Goal: Task Accomplishment & Management: Manage account settings

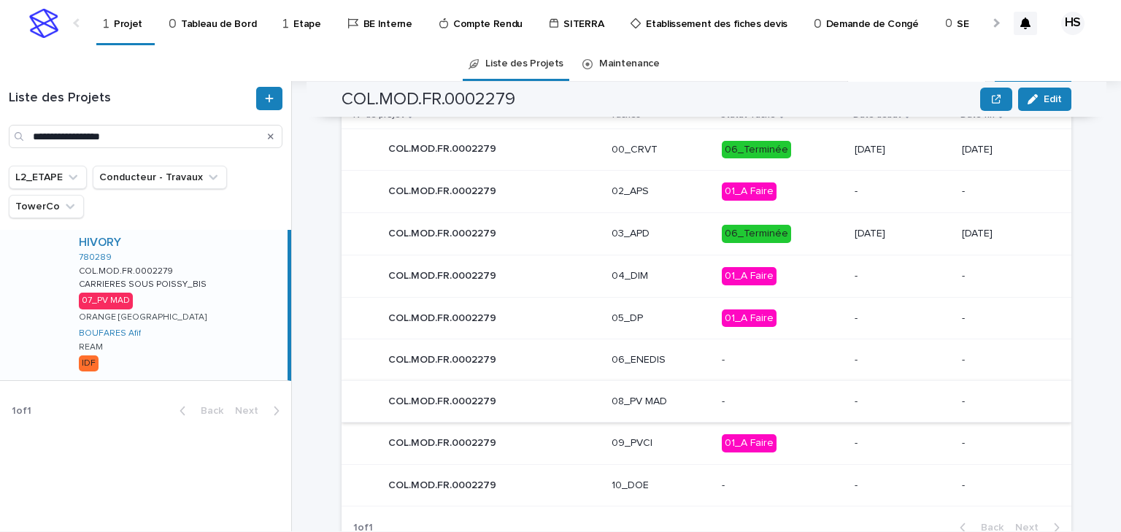
scroll to position [747, 0]
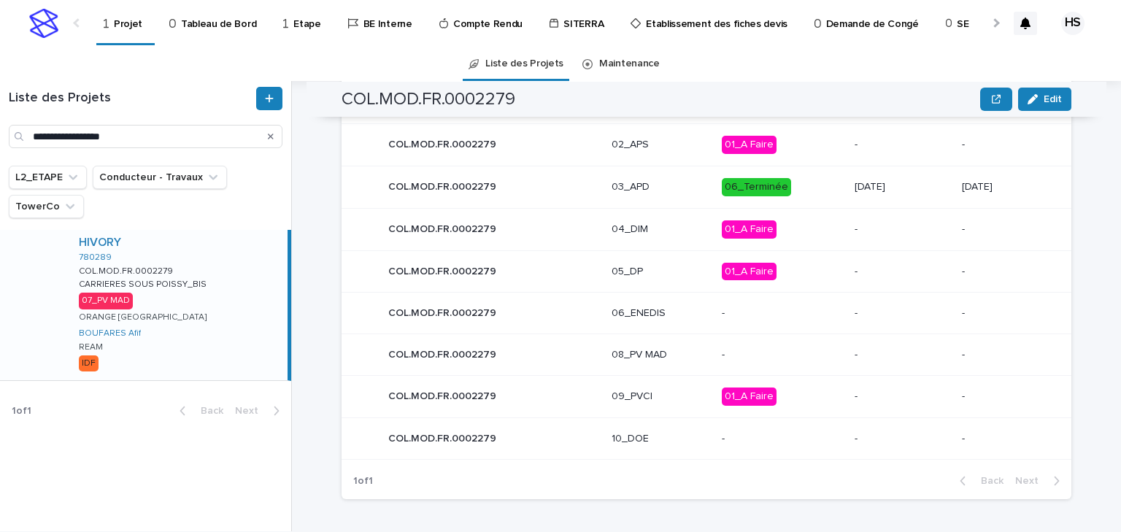
click at [647, 353] on p "08_PV MAD" at bounding box center [661, 355] width 99 height 12
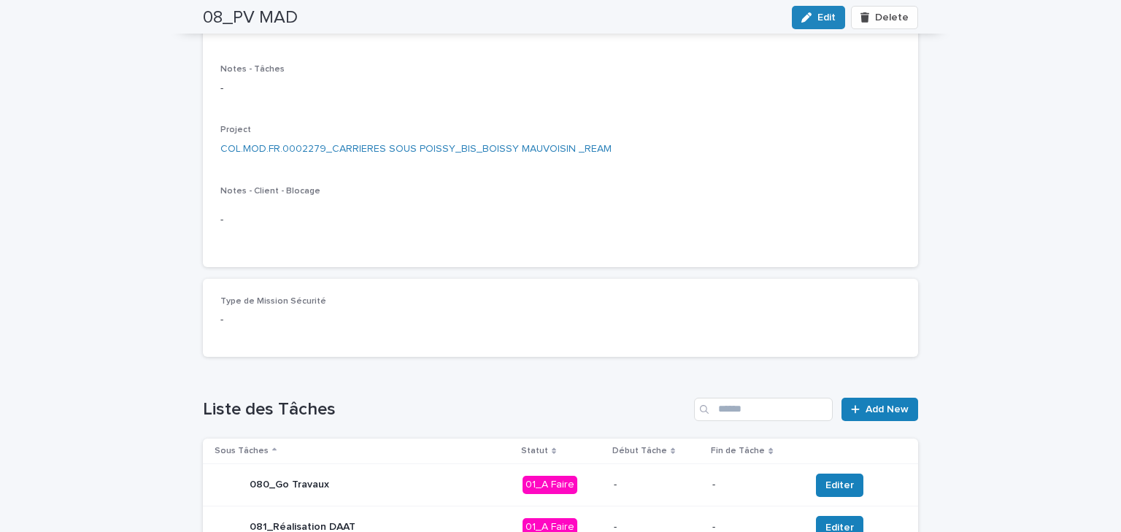
scroll to position [409, 0]
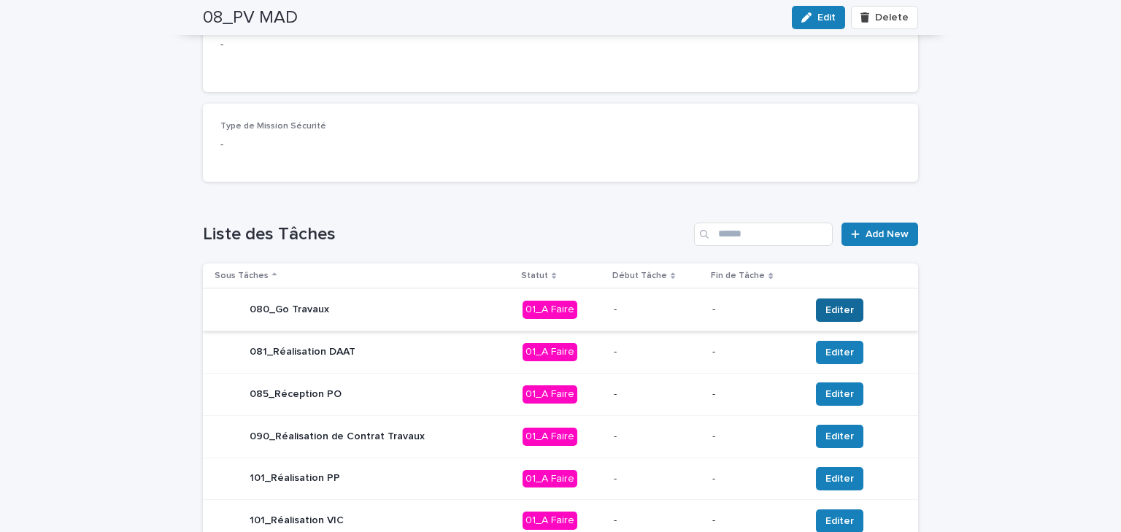
click at [838, 309] on span "Editer" at bounding box center [839, 310] width 28 height 15
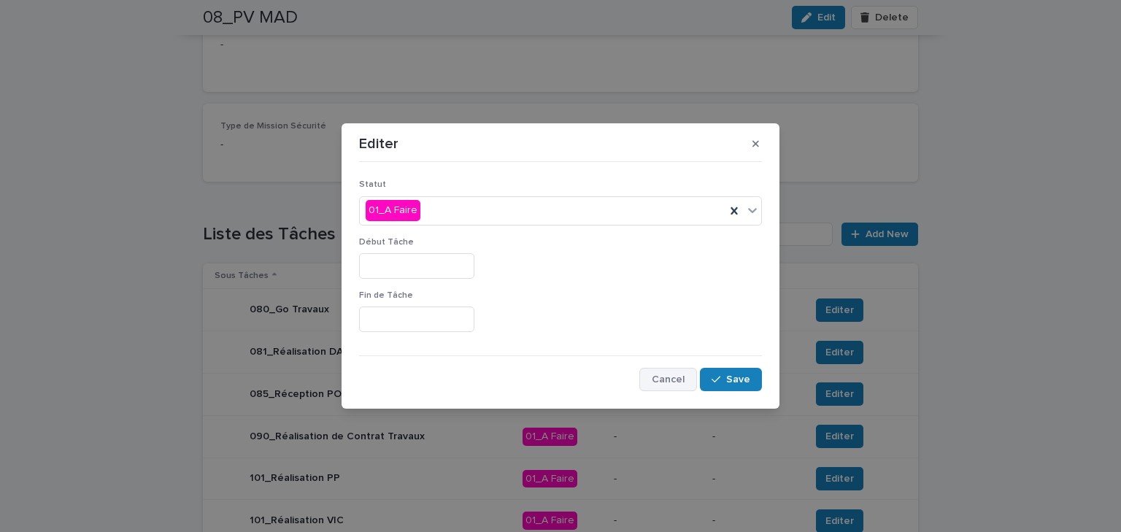
click at [660, 378] on span "Cancel" at bounding box center [668, 379] width 33 height 10
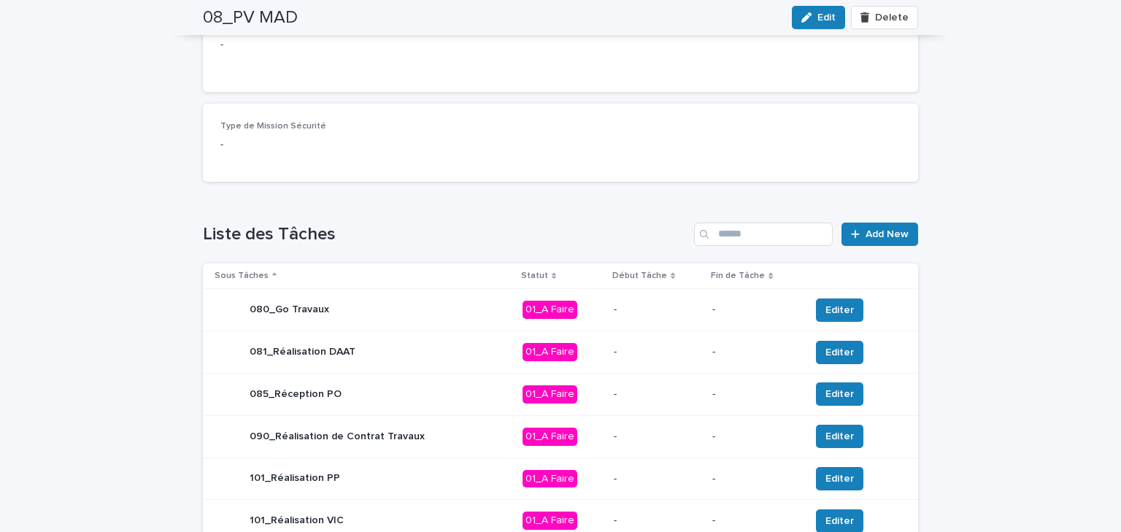
scroll to position [117, 0]
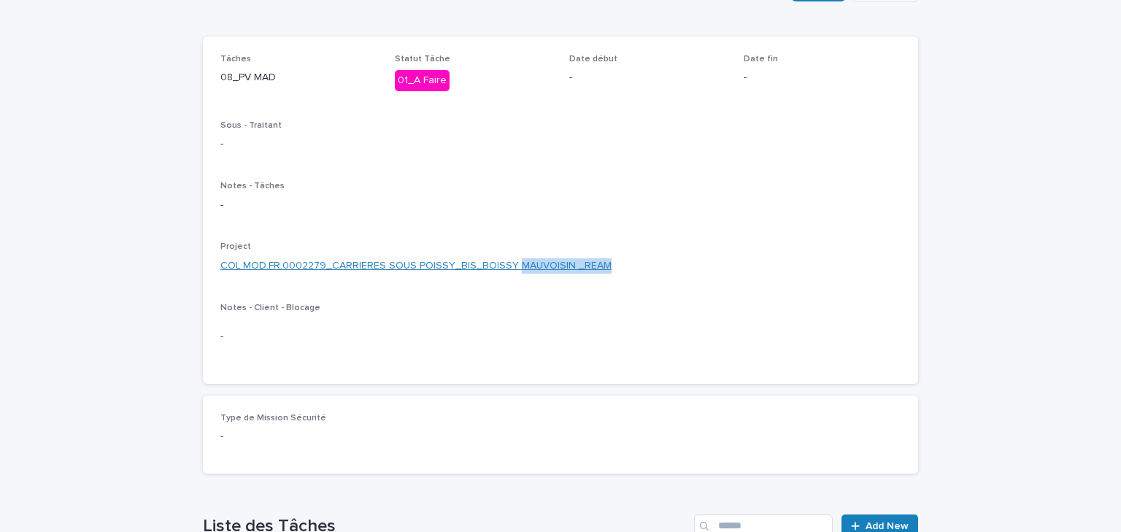
drag, startPoint x: 655, startPoint y: 272, endPoint x: 509, endPoint y: 270, distance: 146.7
click at [509, 270] on div "COL.MOD.FR.0002279_CARRIERES SOUS POISSY_BIS_BOISSY MAUVOISIN _REAM" at bounding box center [560, 265] width 680 height 15
copy link "MAUVOISIN _REAM"
click at [666, 234] on div "Tâches 08_PV MAD Statut Tâche 01_A Faire Date début - Date fin - Sous - Traitan…" at bounding box center [560, 210] width 680 height 312
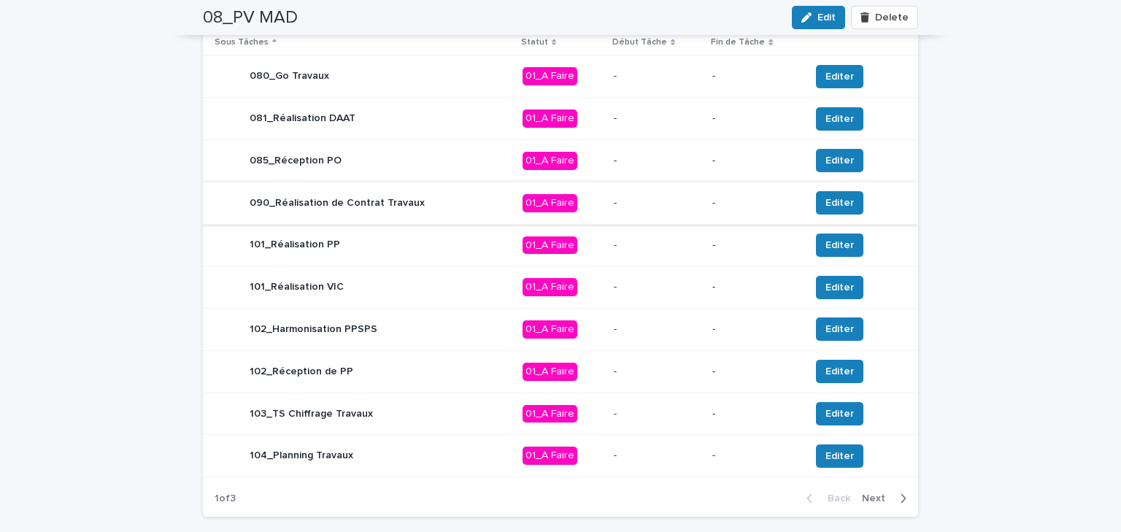
scroll to position [525, 0]
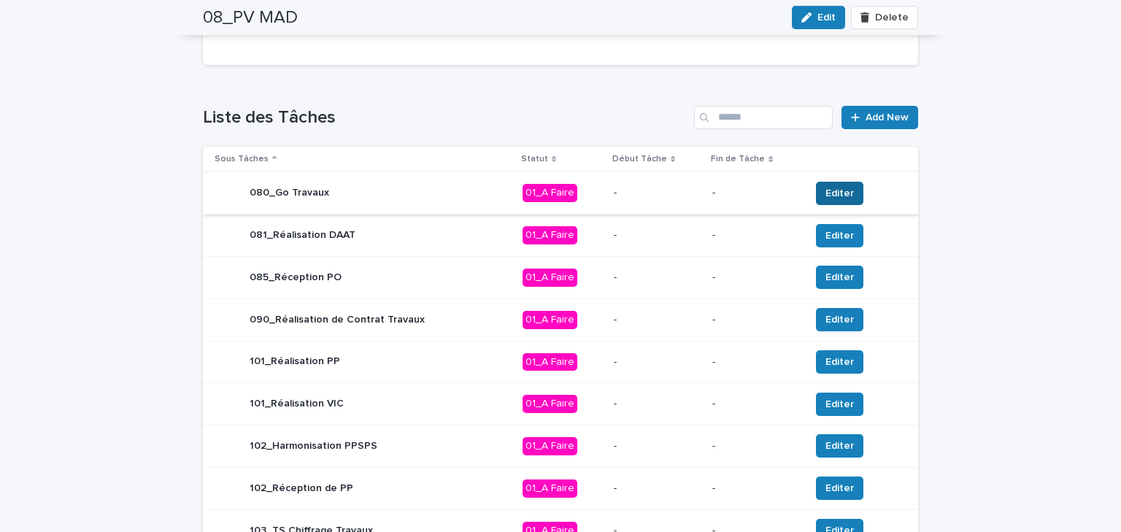
click at [825, 193] on span "Editer" at bounding box center [839, 193] width 28 height 15
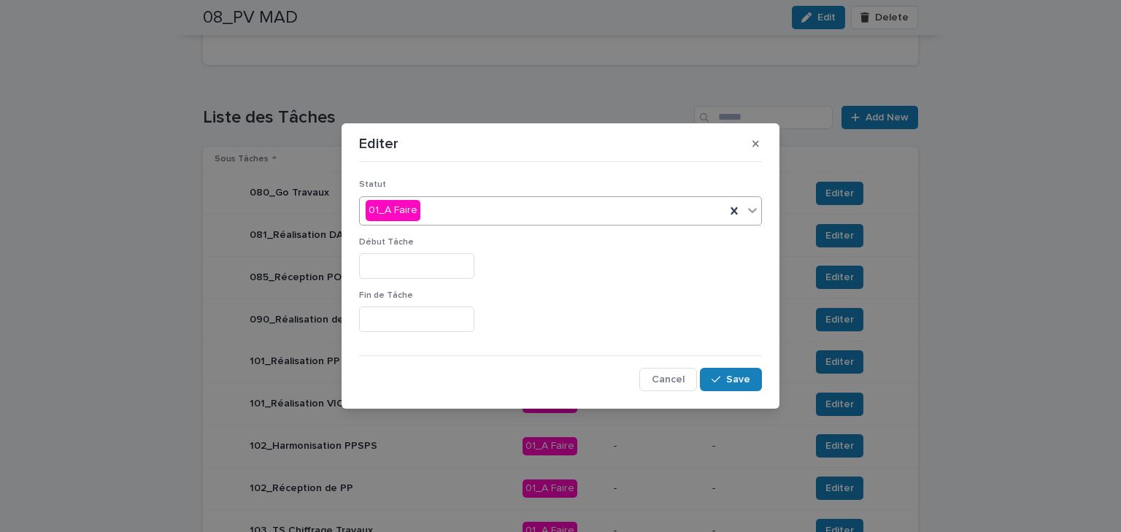
click at [479, 215] on div "01_A Faire" at bounding box center [543, 211] width 366 height 24
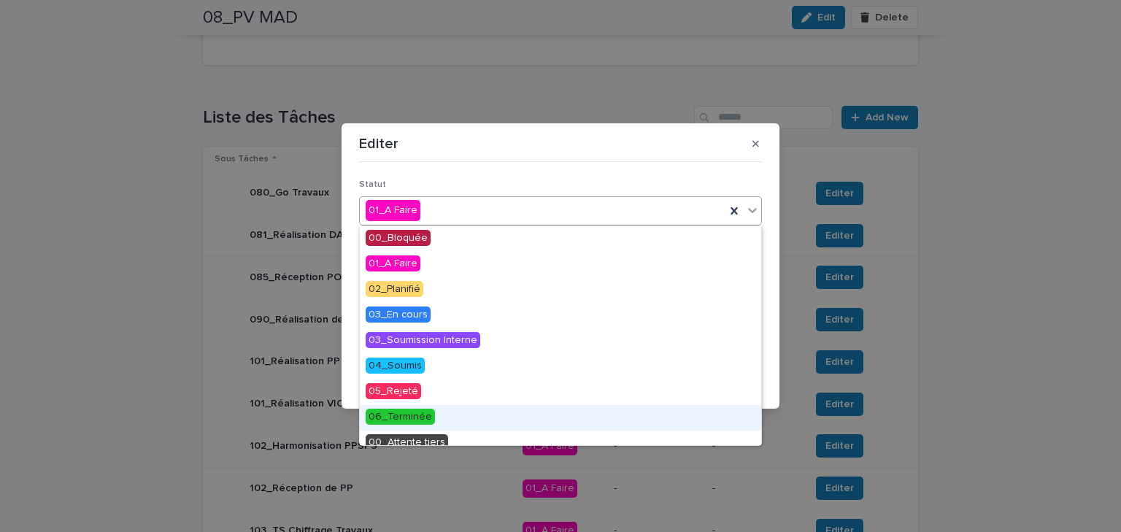
click at [399, 415] on span "06_Terminée" at bounding box center [400, 417] width 69 height 16
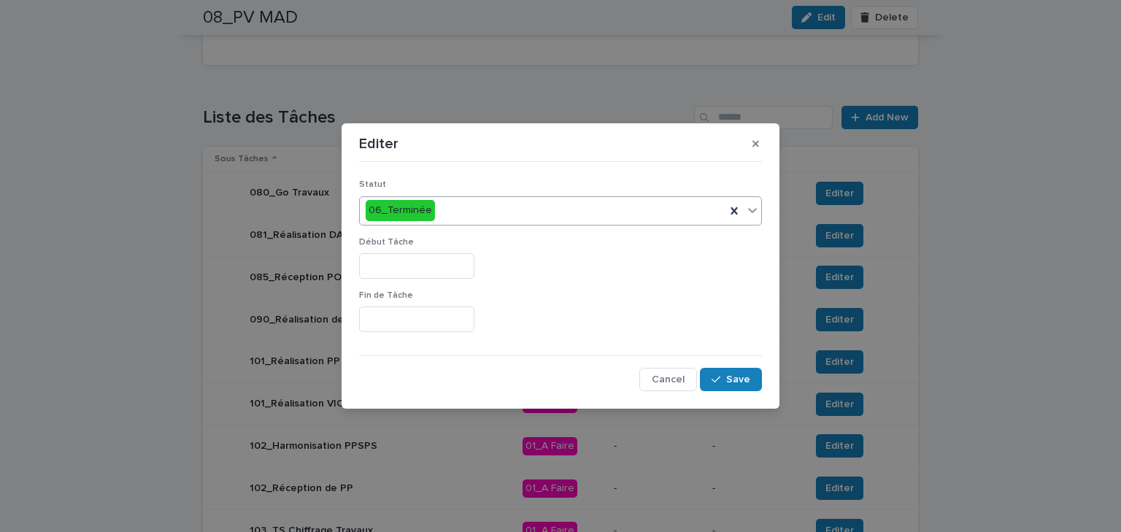
click at [389, 266] on input "text" at bounding box center [416, 266] width 115 height 26
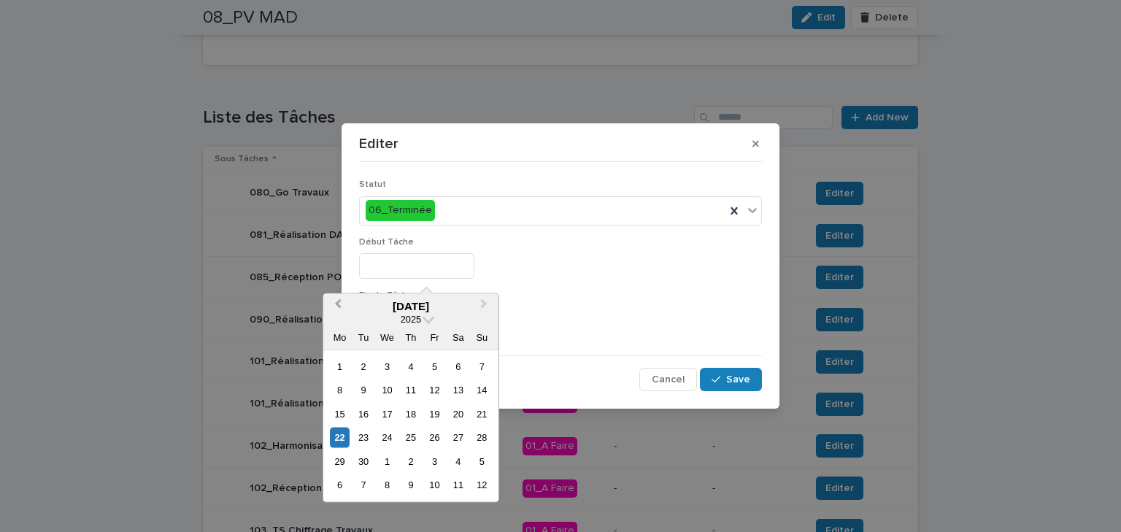
click at [342, 309] on button "Previous Month" at bounding box center [336, 307] width 23 height 23
click at [390, 437] on div "20" at bounding box center [387, 438] width 20 height 20
type input "*********"
drag, startPoint x: 427, startPoint y: 261, endPoint x: 280, endPoint y: 271, distance: 147.0
click at [280, 271] on div "Editer Statut 06_Terminée Début Tâche ********* Fin de Tâche Cancel Save" at bounding box center [560, 266] width 1121 height 532
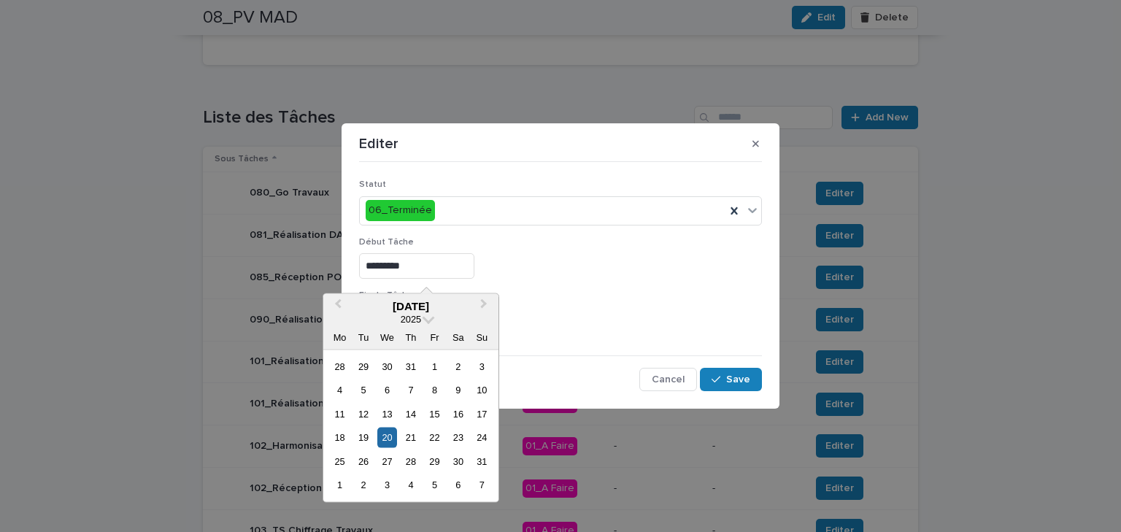
click at [613, 304] on div "Fin de Tâche" at bounding box center [560, 316] width 403 height 53
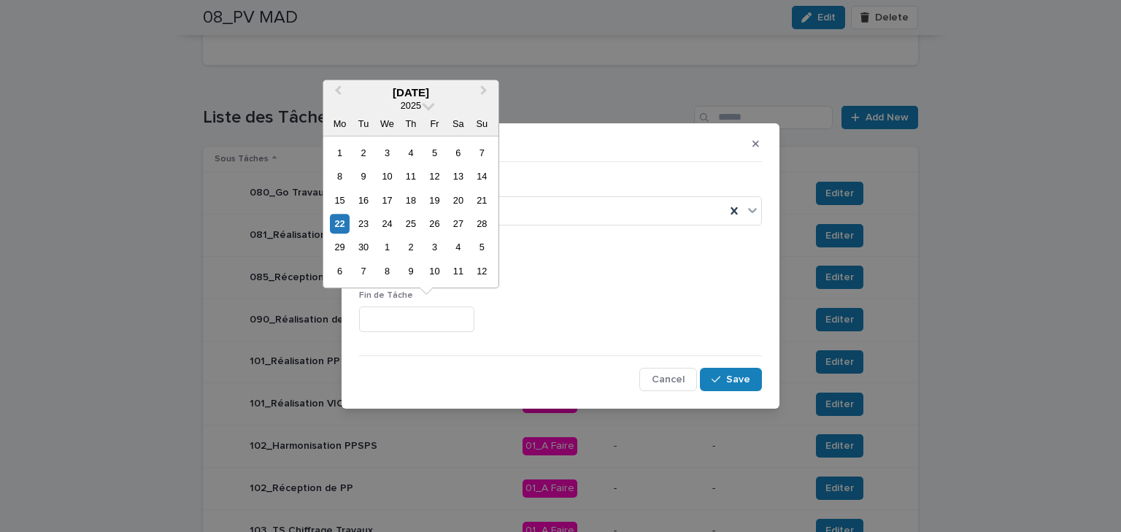
click at [429, 327] on input "text" at bounding box center [416, 320] width 115 height 26
paste input "*********"
type input "*********"
click at [598, 288] on div "Début Tâche *********" at bounding box center [560, 263] width 403 height 53
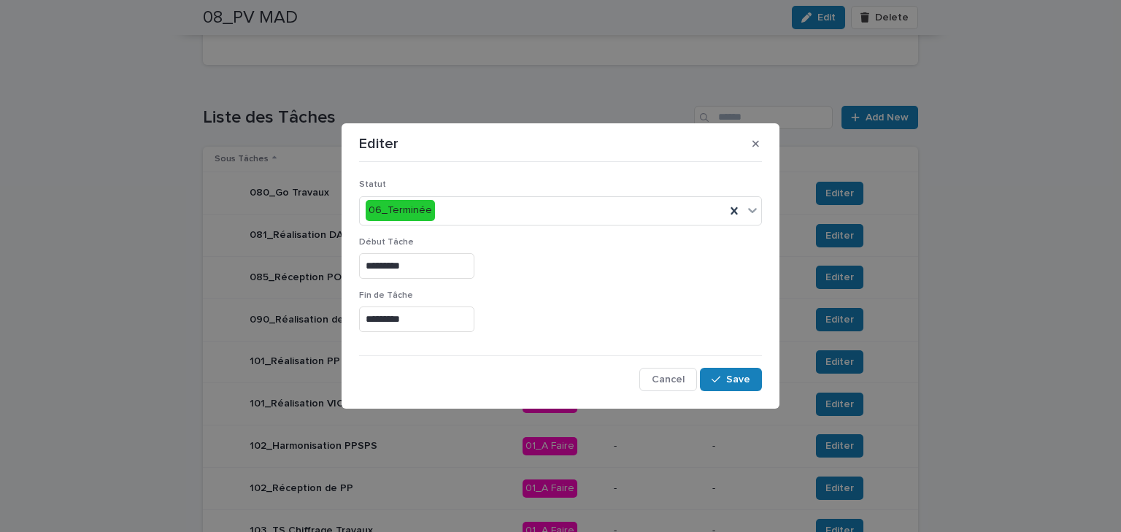
click at [715, 366] on div "Statut 06_Terminée Début Tâche ********* Fin de Tâche ********* Cancel Save" at bounding box center [560, 279] width 403 height 223
click at [715, 372] on button "Save" at bounding box center [731, 379] width 62 height 23
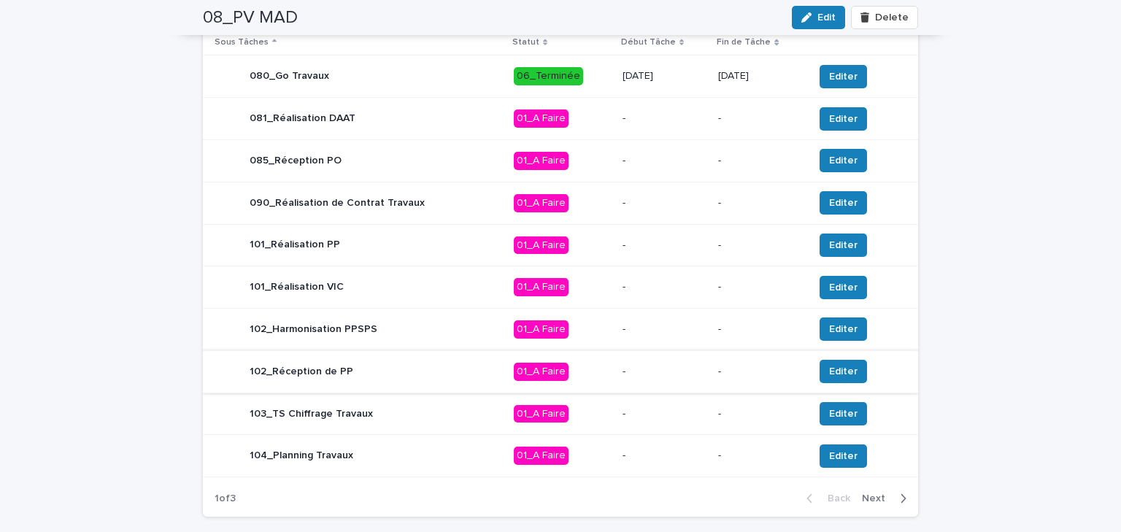
scroll to position [710, 0]
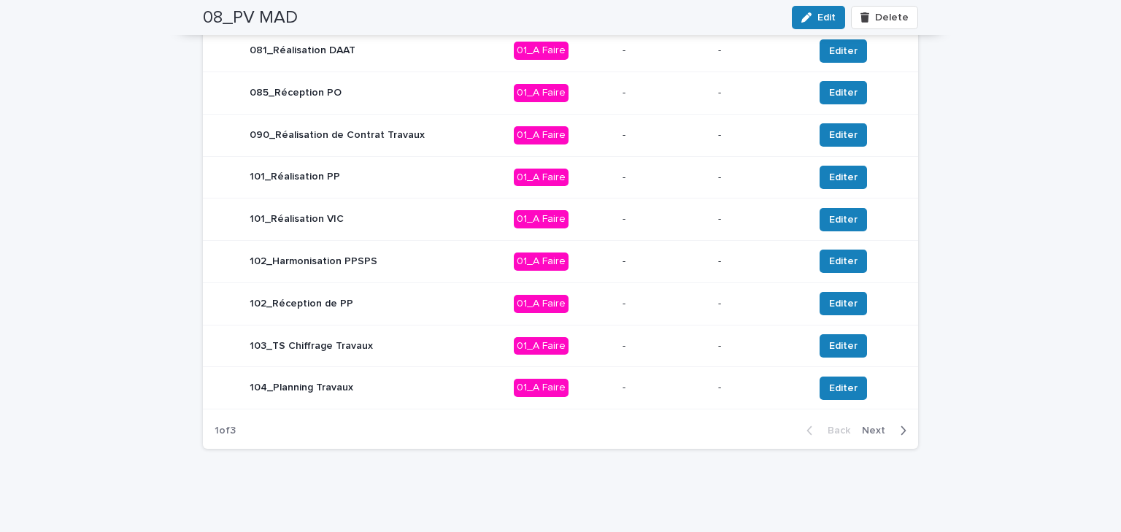
click at [874, 432] on span "Next" at bounding box center [878, 431] width 32 height 10
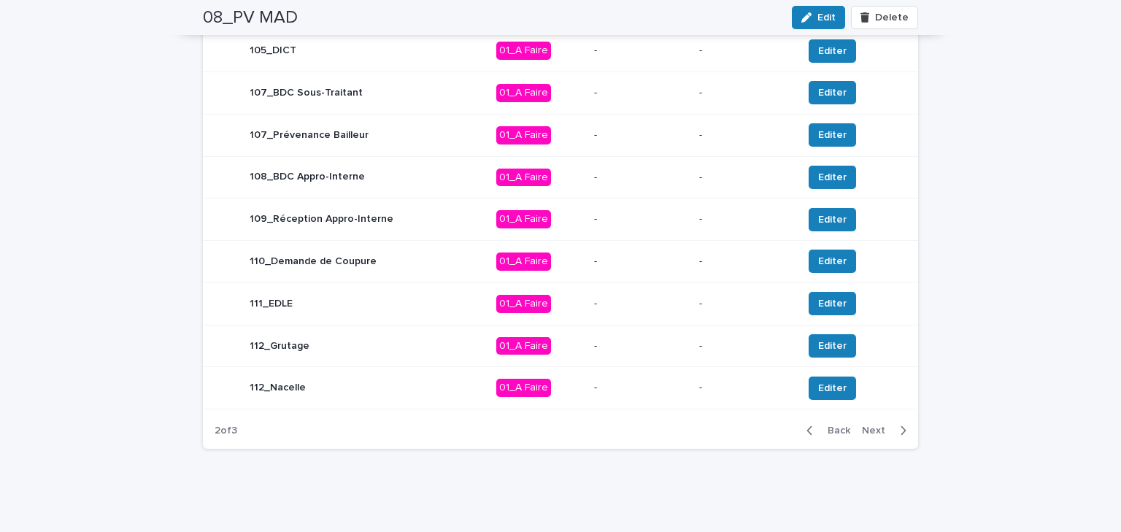
click at [882, 433] on span "Next" at bounding box center [878, 431] width 32 height 10
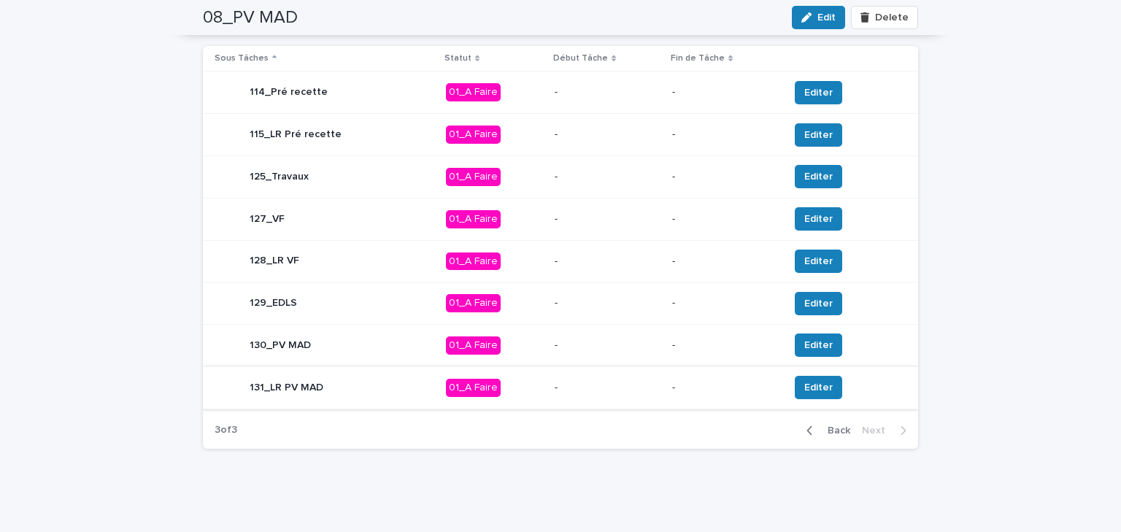
scroll to position [568, 0]
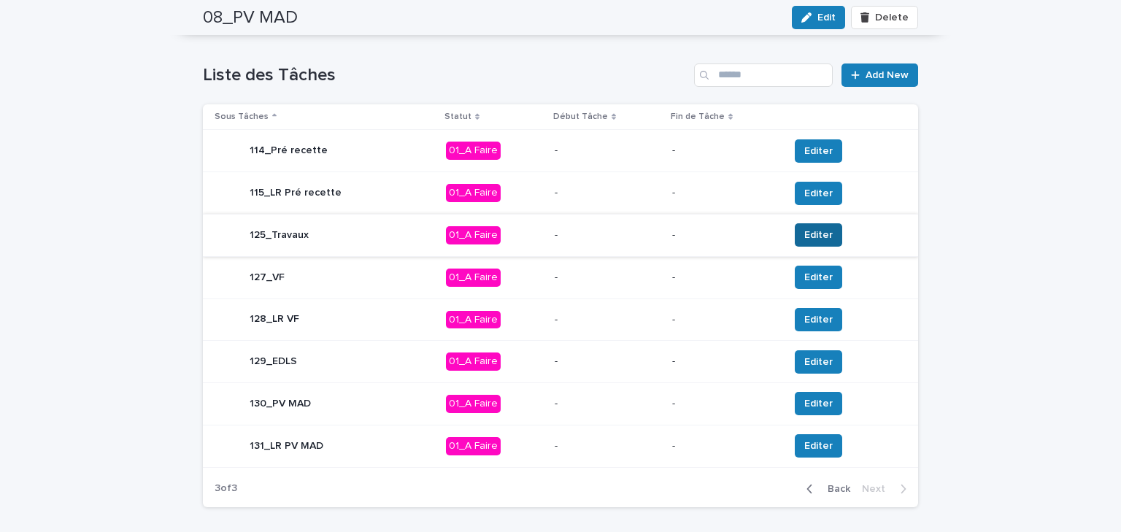
click at [804, 235] on span "Editer" at bounding box center [818, 235] width 28 height 15
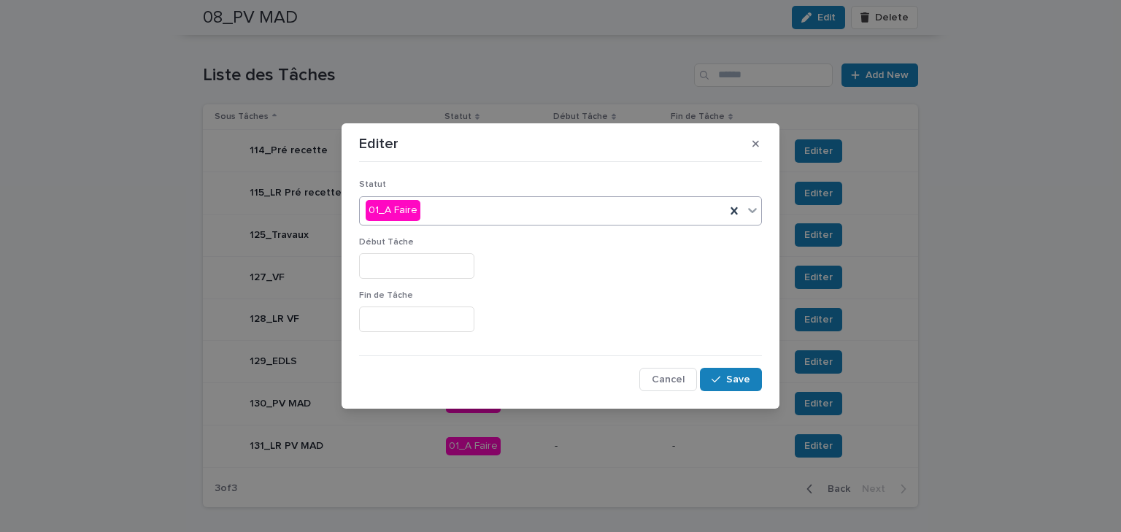
click at [447, 222] on div "01_A Faire" at bounding box center [543, 211] width 366 height 24
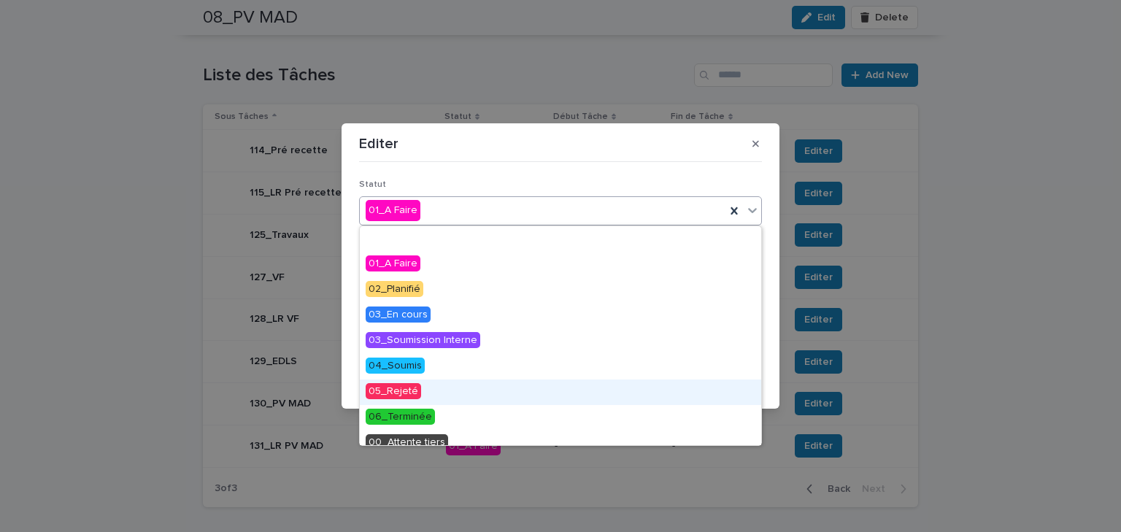
scroll to position [58, 0]
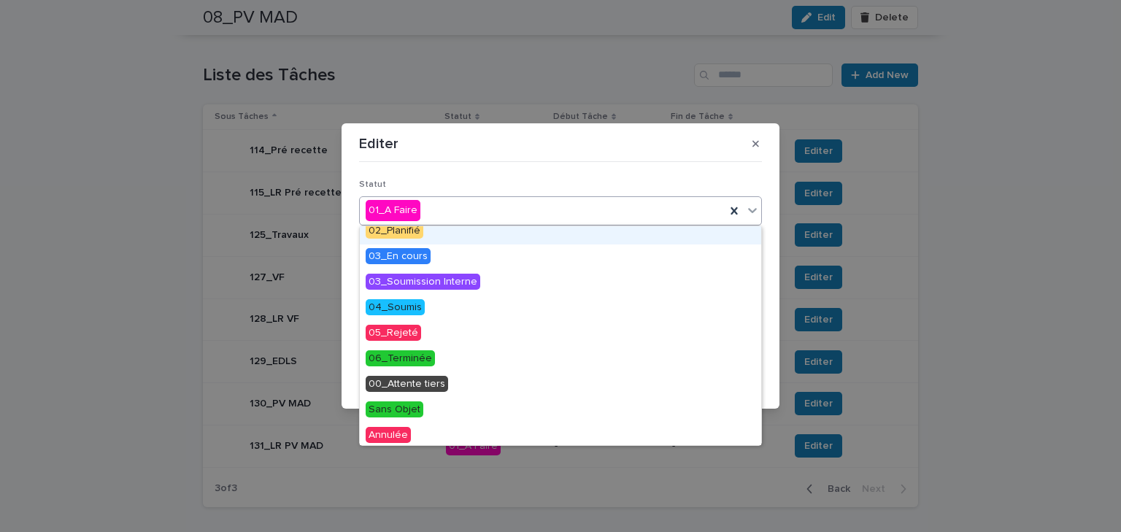
click at [412, 236] on span "02_Planifié" at bounding box center [395, 231] width 58 height 16
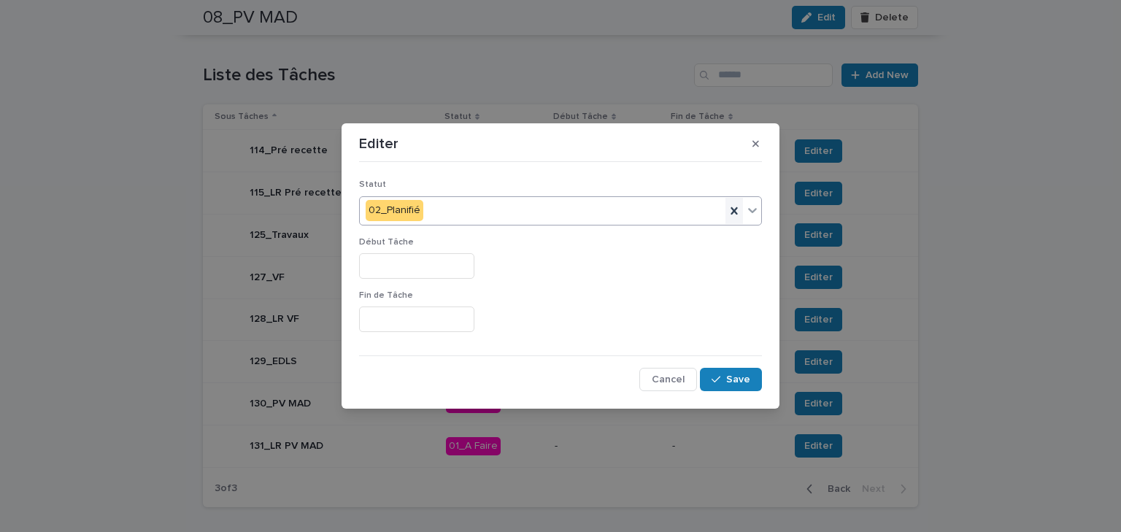
click at [734, 207] on icon at bounding box center [734, 211] width 15 height 15
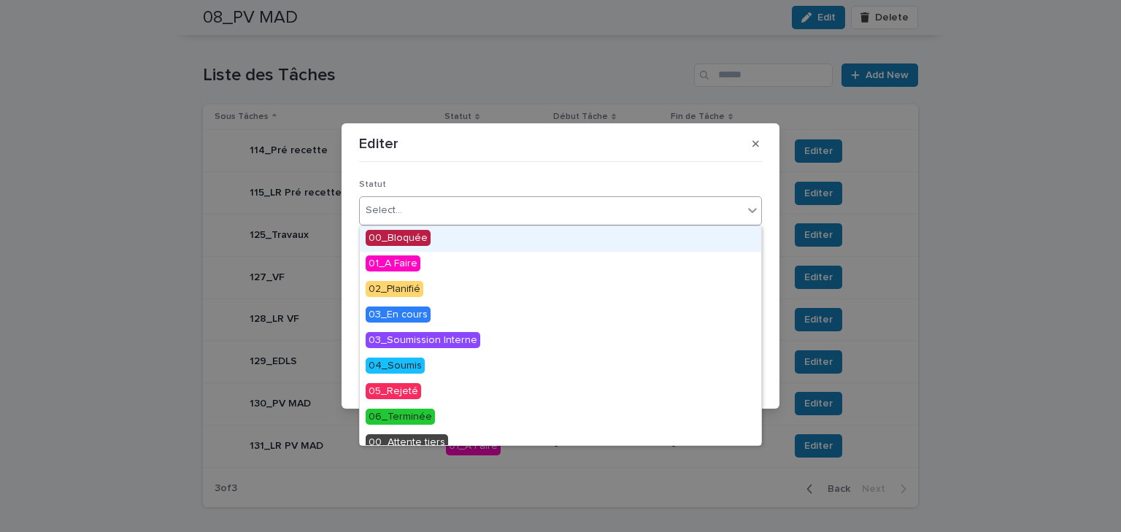
click at [485, 212] on div "Select..." at bounding box center [551, 211] width 383 height 24
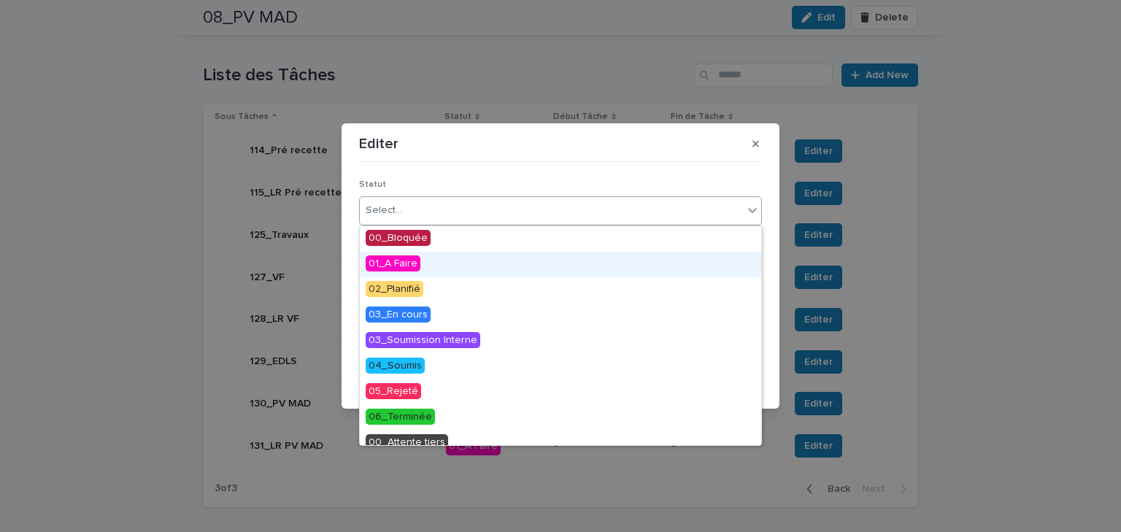
click at [403, 263] on span "01_A Faire" at bounding box center [393, 263] width 55 height 16
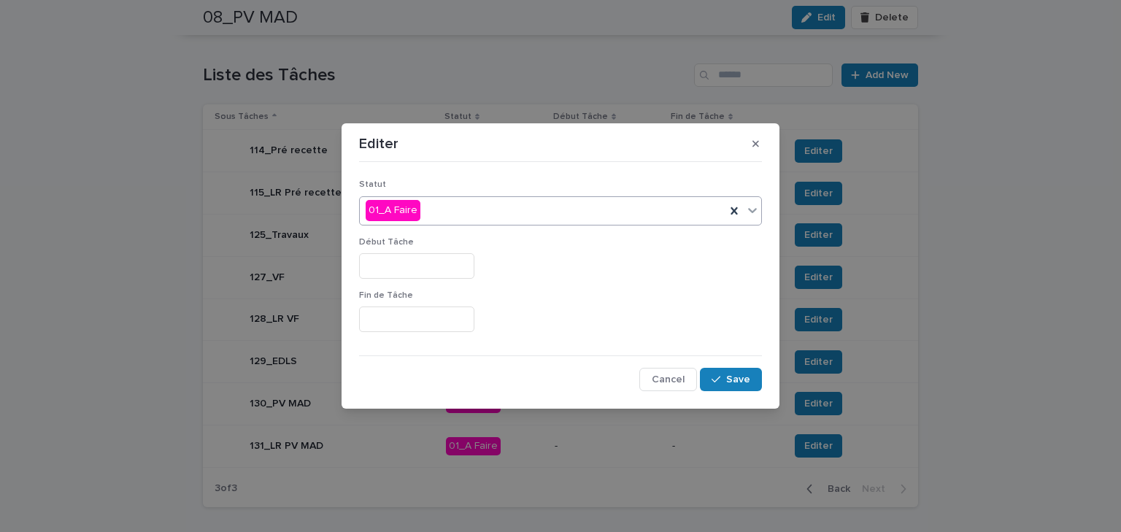
click at [383, 269] on input "text" at bounding box center [416, 266] width 115 height 26
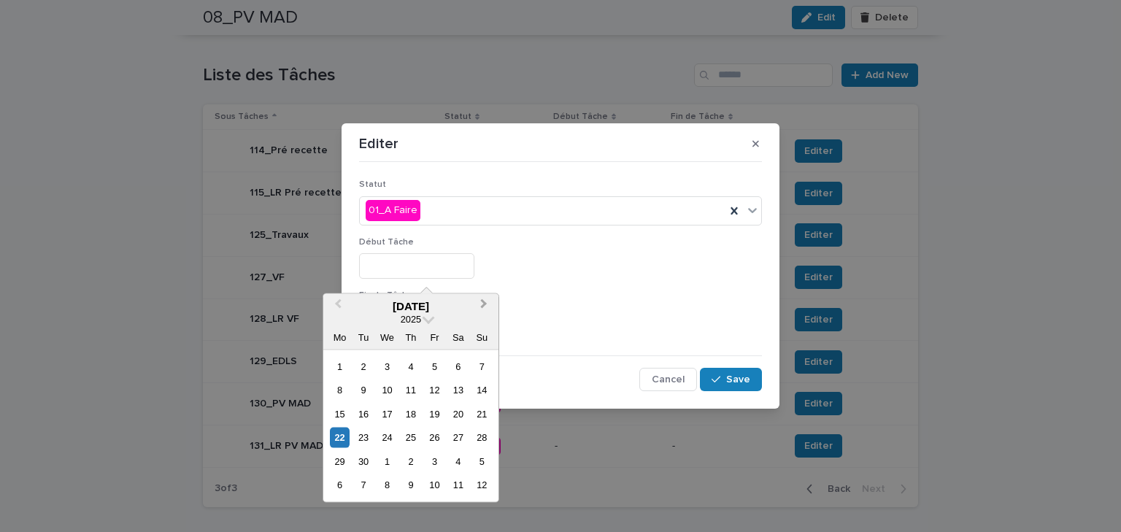
click at [490, 308] on button "Next Month" at bounding box center [485, 307] width 23 height 23
click at [339, 463] on div "27" at bounding box center [340, 462] width 20 height 20
type input "**********"
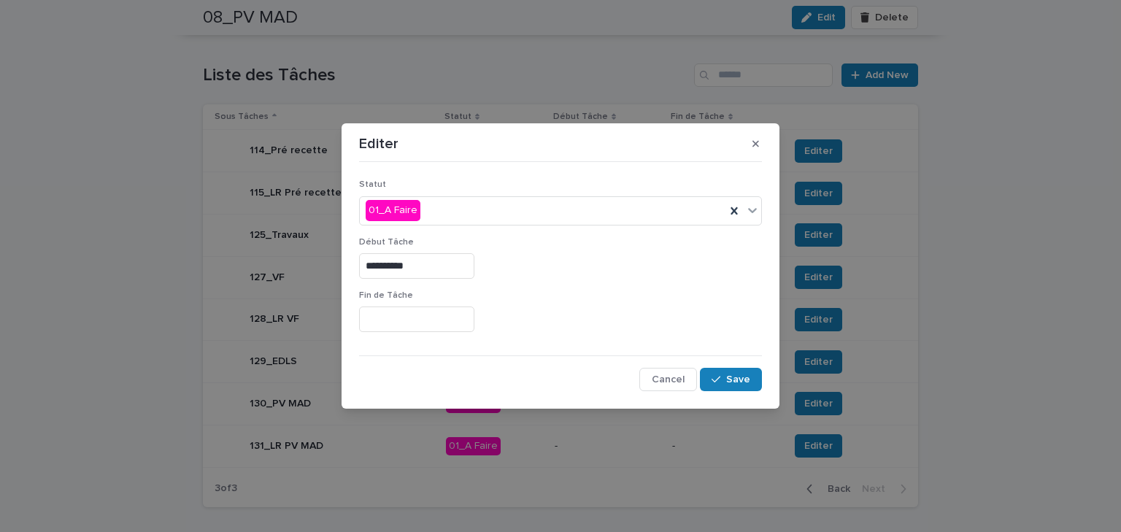
click at [429, 309] on input "text" at bounding box center [416, 320] width 115 height 26
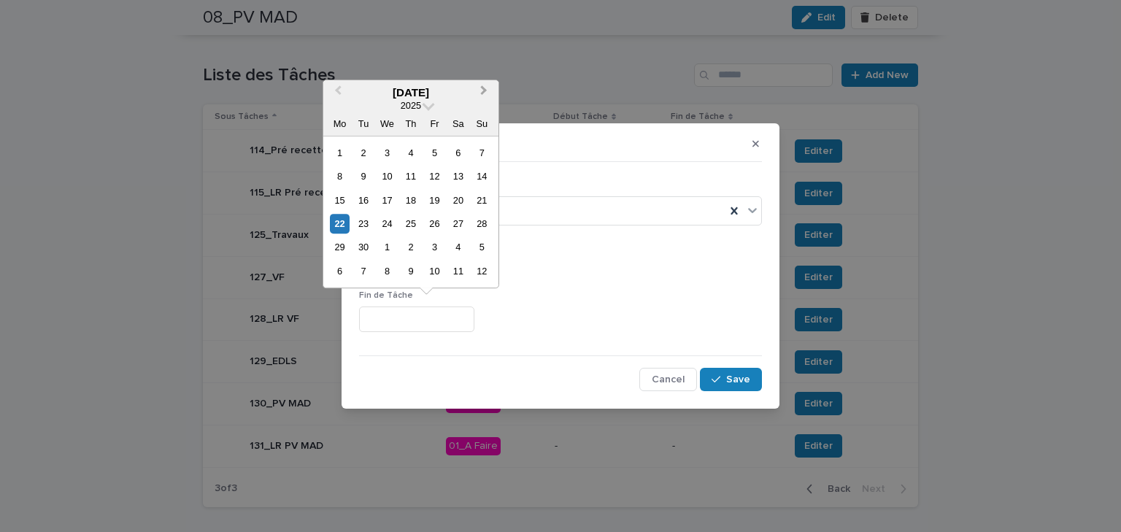
click at [484, 88] on span "Next Month" at bounding box center [484, 92] width 0 height 20
click at [430, 247] on div "31" at bounding box center [435, 248] width 20 height 20
type input "**********"
drag, startPoint x: 430, startPoint y: 325, endPoint x: 324, endPoint y: 336, distance: 106.5
click at [324, 336] on div "**********" at bounding box center [560, 266] width 1121 height 532
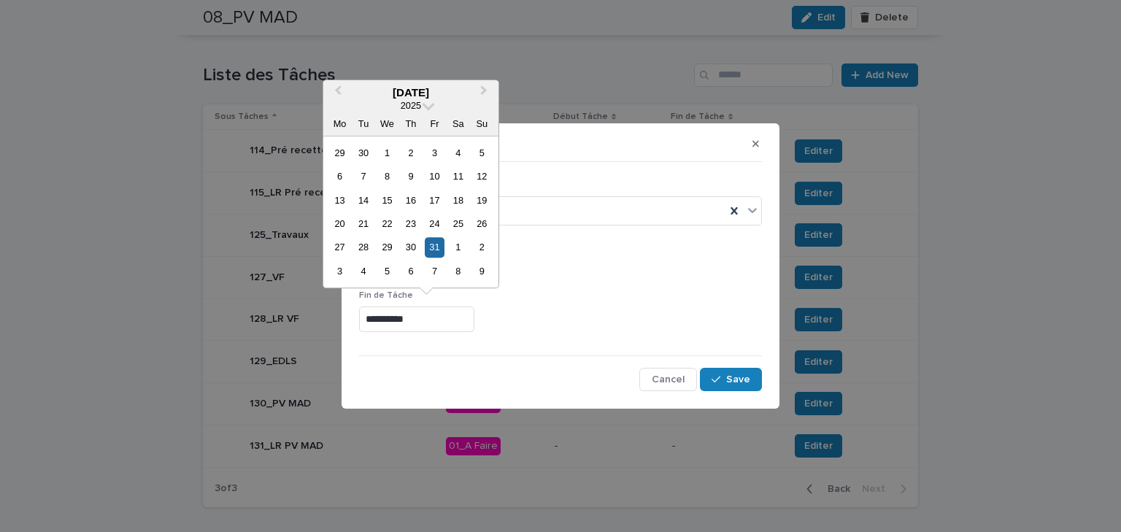
click at [661, 298] on p "Fin de Tâche" at bounding box center [560, 295] width 403 height 10
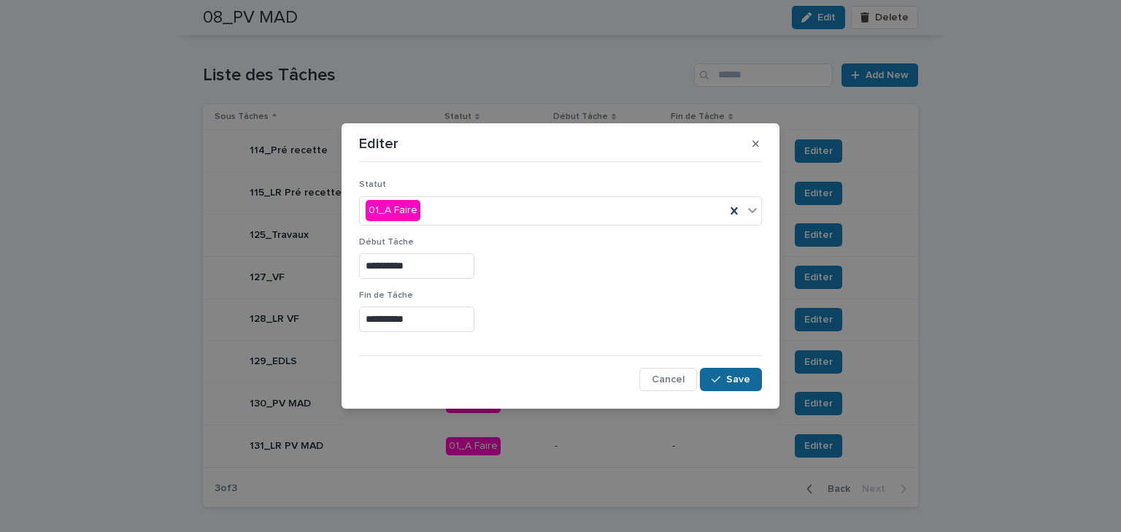
click at [749, 384] on button "Save" at bounding box center [731, 379] width 62 height 23
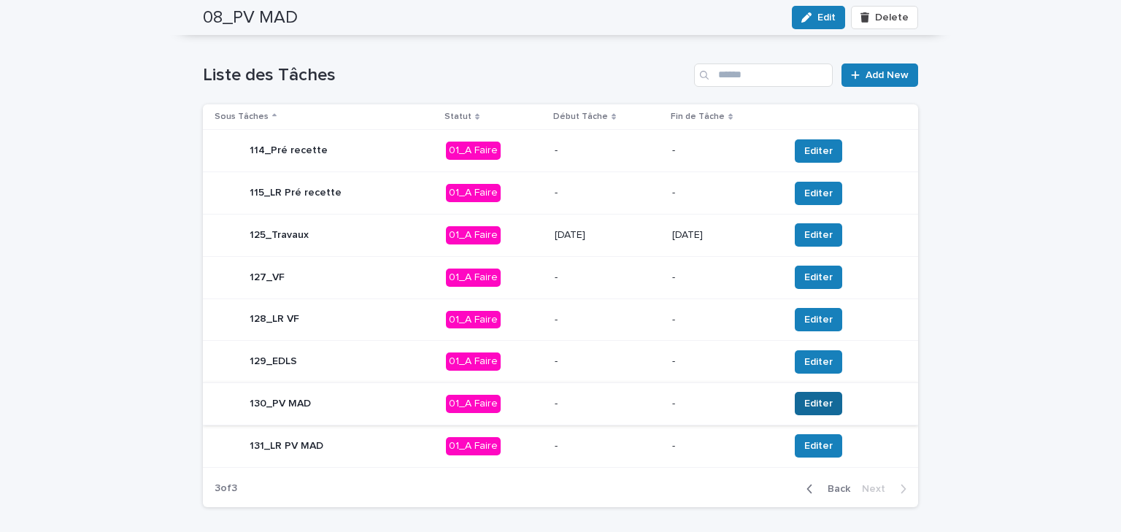
click at [806, 399] on span "Editer" at bounding box center [818, 403] width 28 height 15
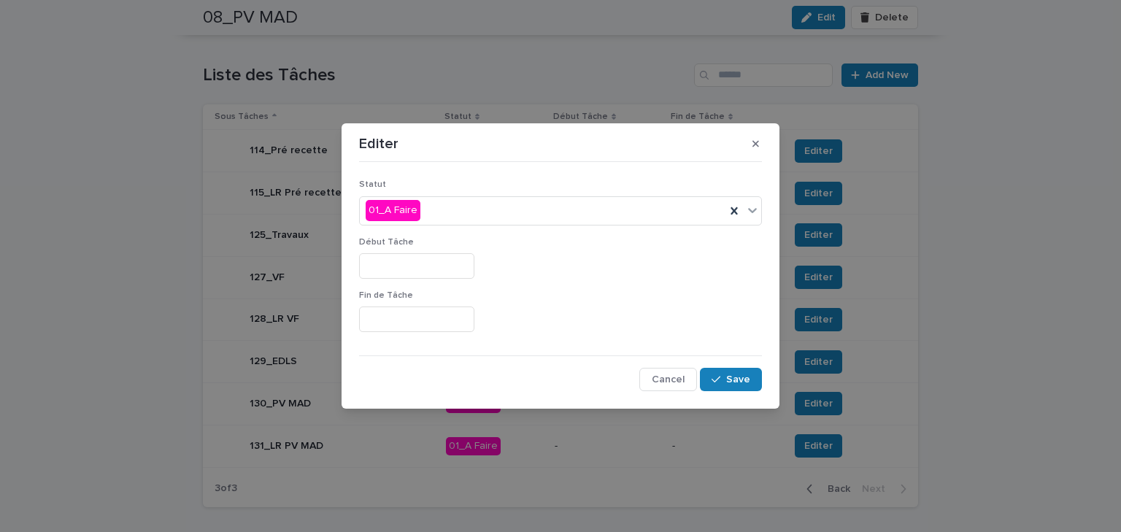
click at [414, 261] on input "text" at bounding box center [416, 266] width 115 height 26
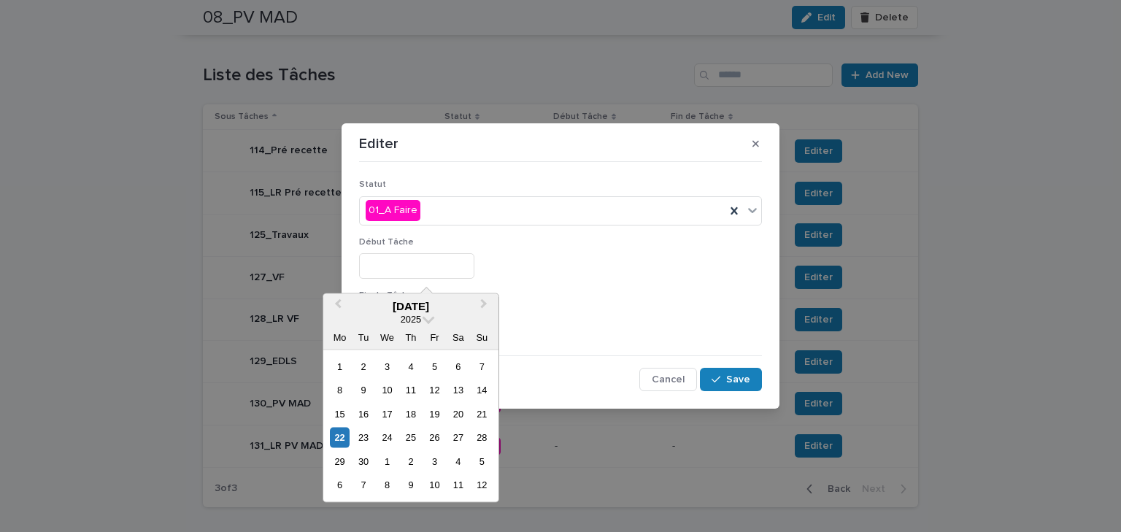
paste input "**********"
type input "**********"
click at [618, 304] on div "Fin de Tâche" at bounding box center [560, 316] width 403 height 53
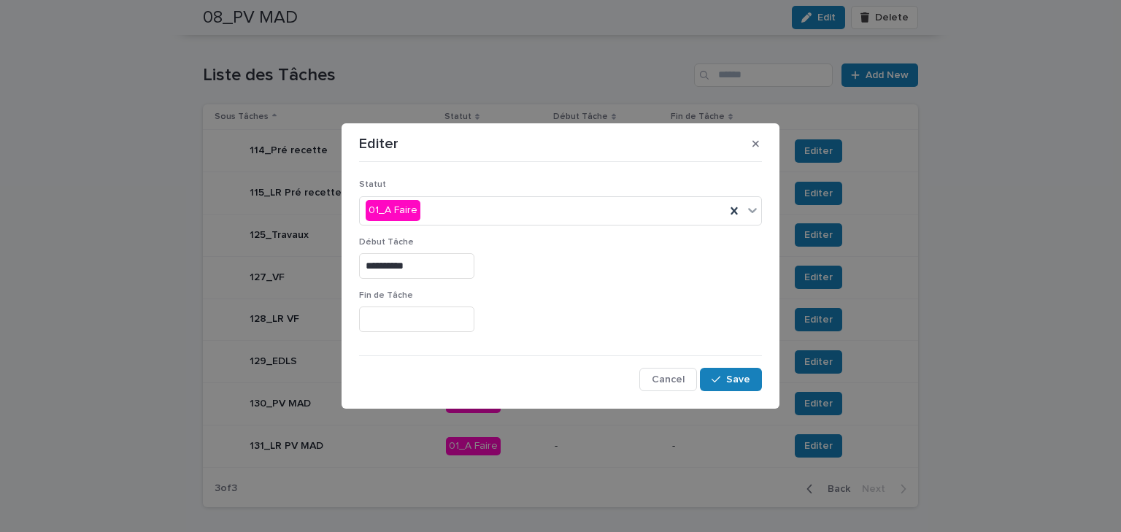
click at [400, 331] on div "Fin de Tâche" at bounding box center [560, 316] width 403 height 53
click at [407, 323] on input "text" at bounding box center [416, 320] width 115 height 26
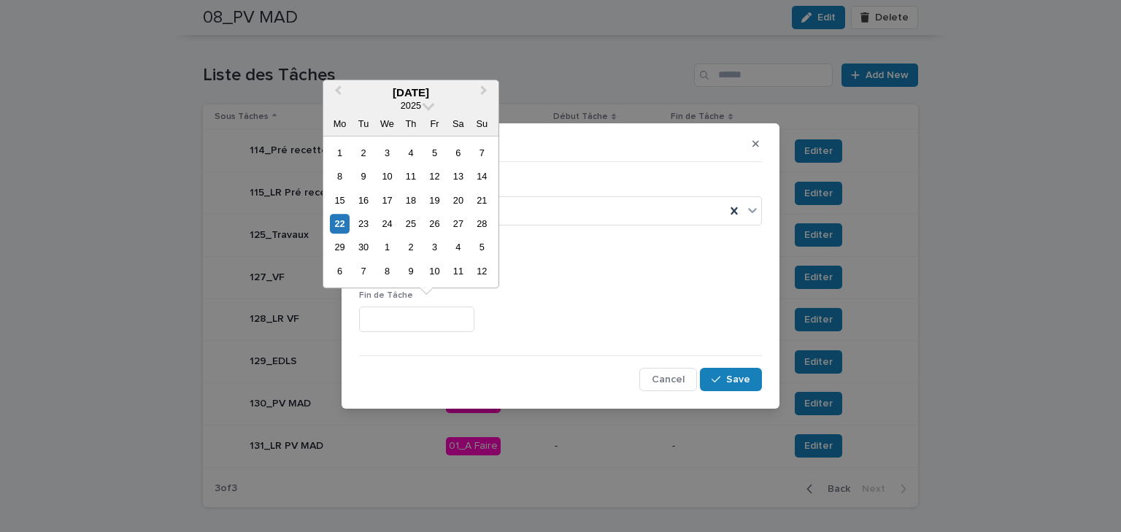
paste input "**********"
type input "**********"
click at [601, 301] on div "**********" at bounding box center [560, 316] width 403 height 53
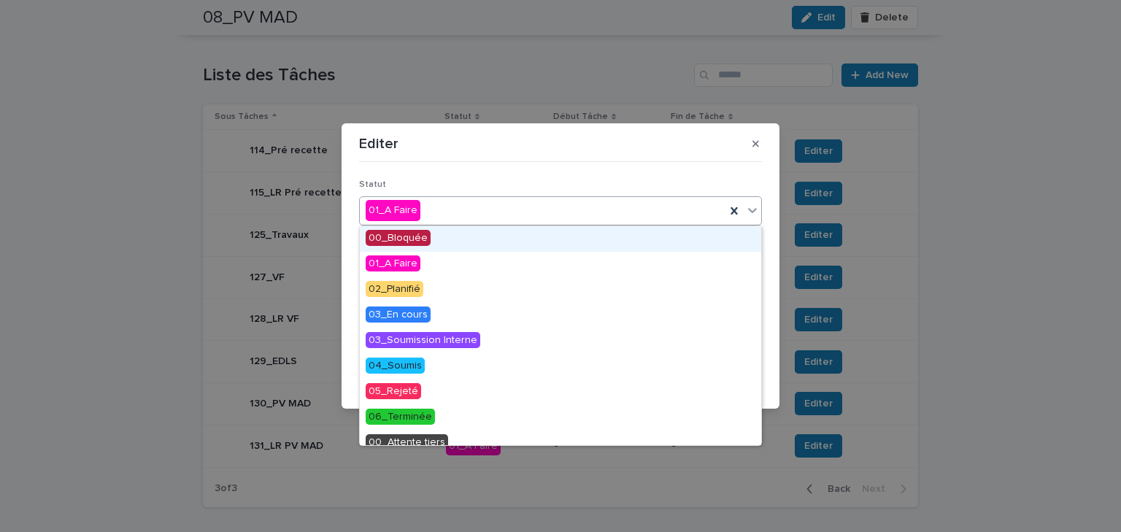
click at [448, 207] on div "01_A Faire" at bounding box center [543, 211] width 366 height 24
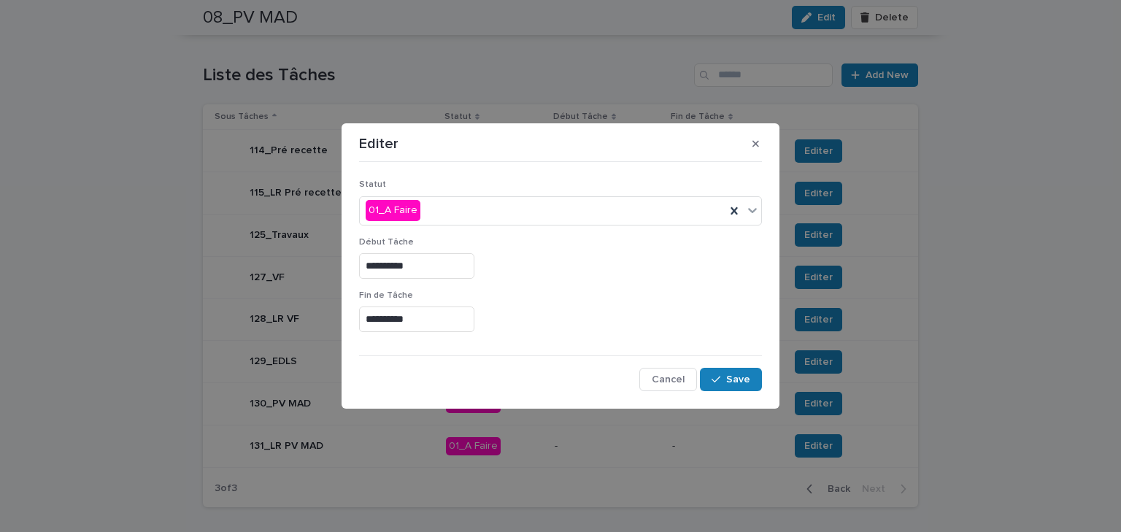
click at [515, 181] on p "Statut" at bounding box center [560, 185] width 403 height 10
click at [738, 379] on span "Save" at bounding box center [738, 379] width 24 height 10
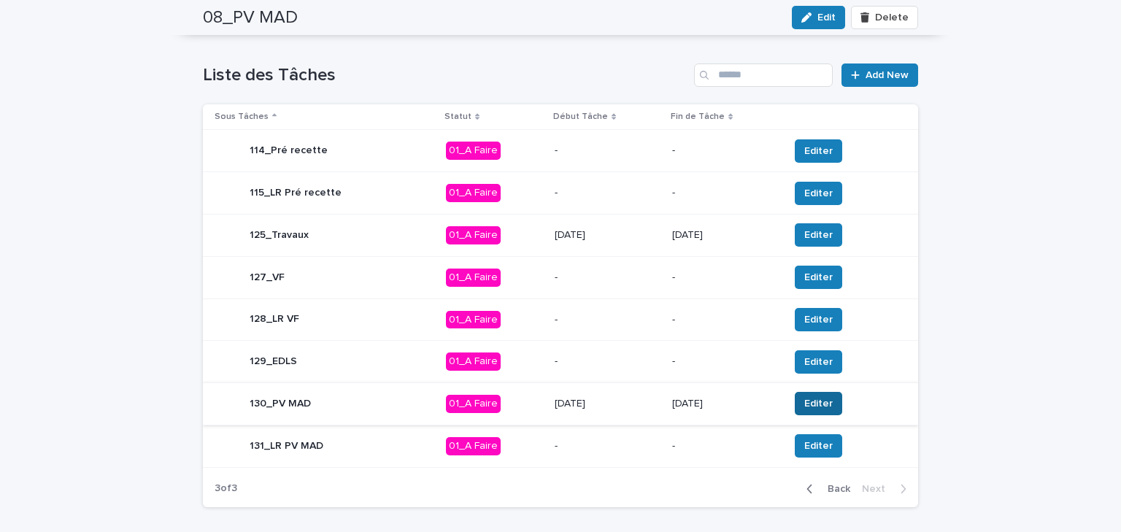
click at [806, 396] on span "Editer" at bounding box center [818, 403] width 28 height 15
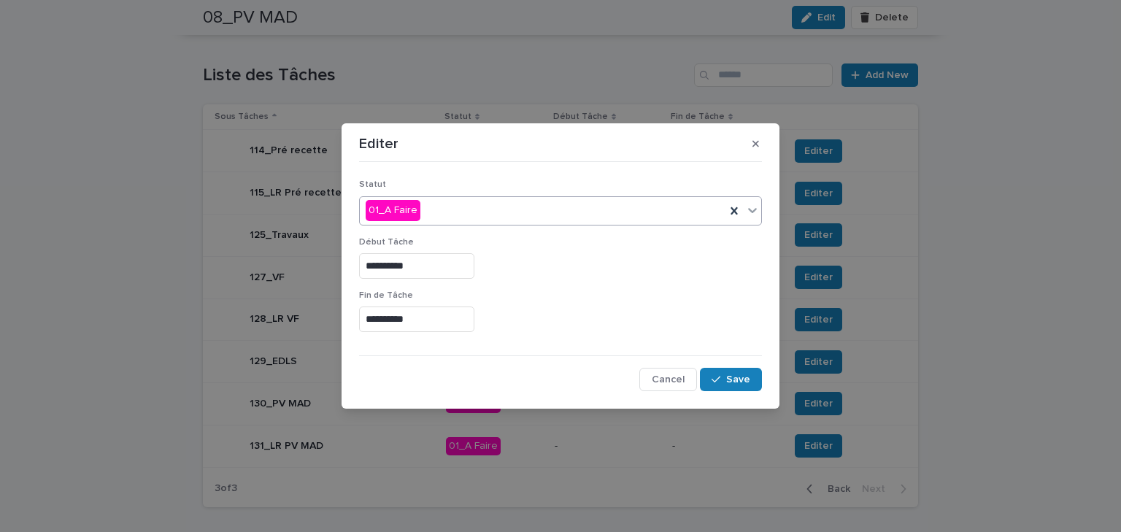
click at [520, 212] on div "01_A Faire" at bounding box center [543, 211] width 366 height 24
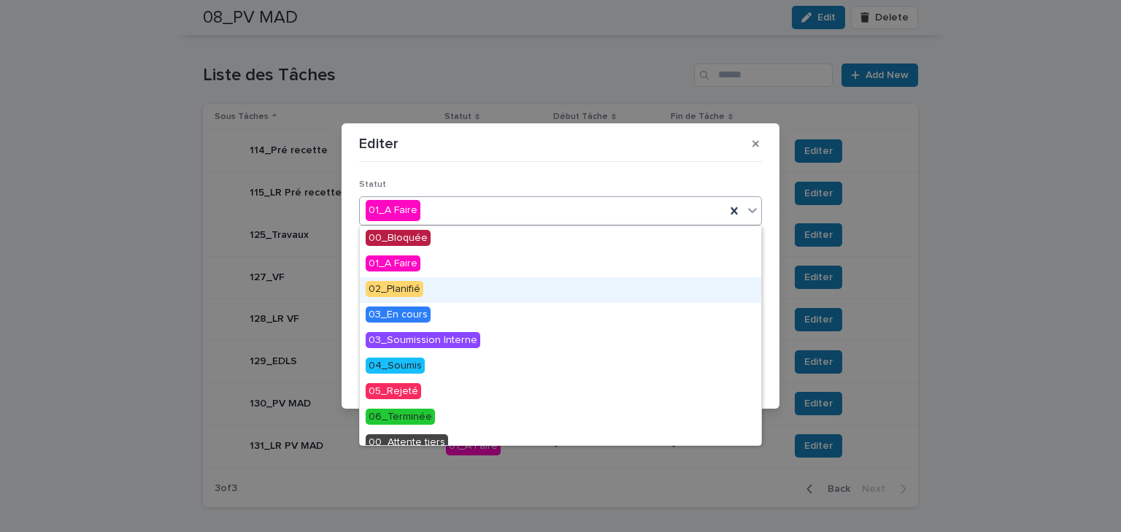
click at [415, 289] on span "02_Planifié" at bounding box center [395, 289] width 58 height 16
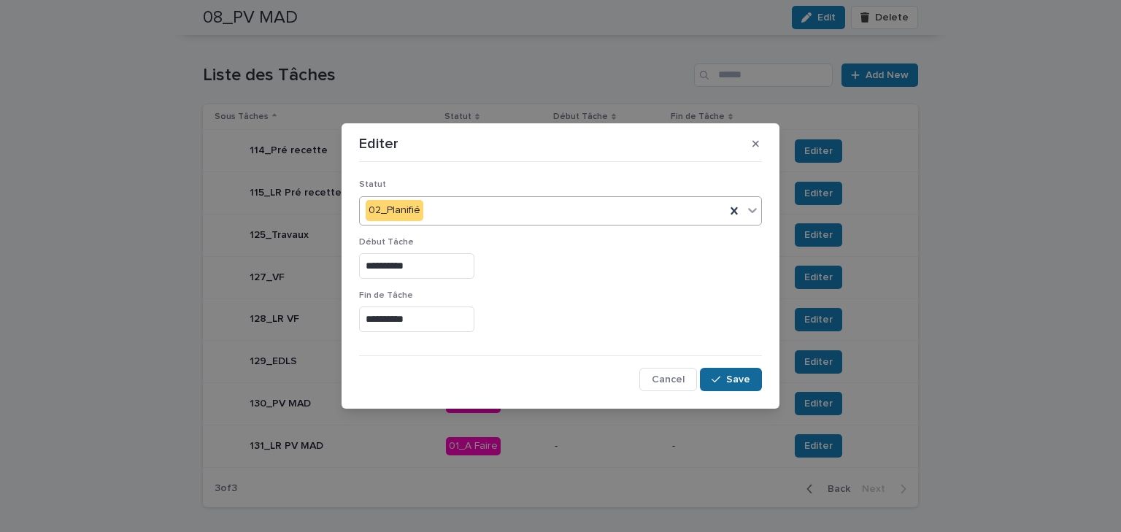
click at [742, 383] on span "Save" at bounding box center [738, 379] width 24 height 10
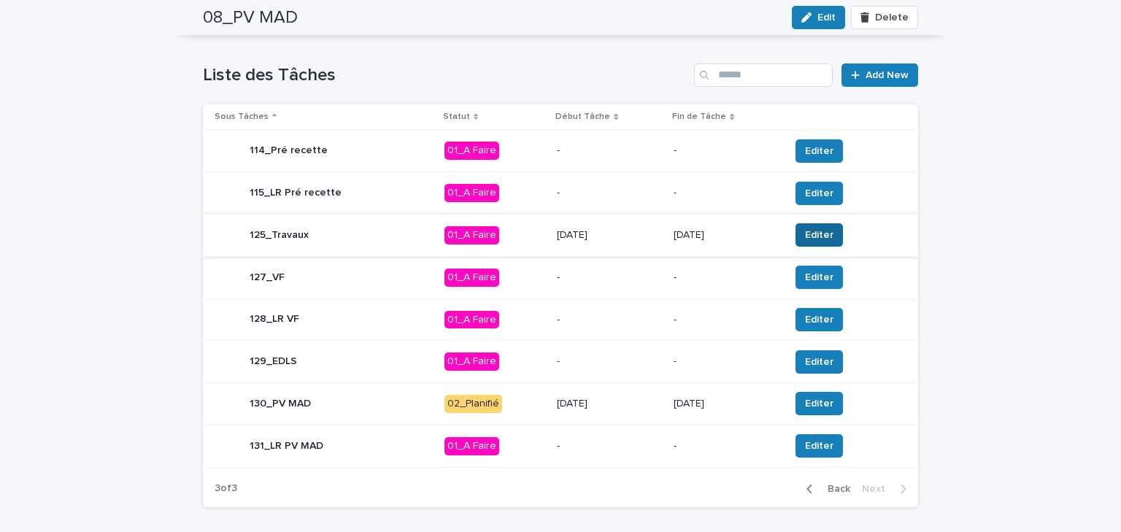
click at [822, 230] on span "Editer" at bounding box center [819, 235] width 28 height 15
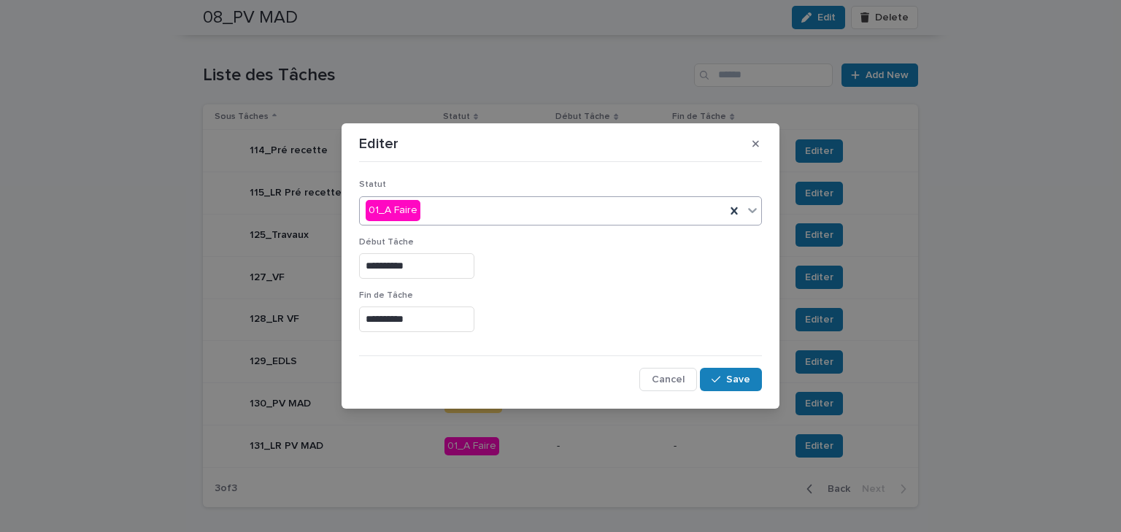
click at [474, 199] on div "01_A Faire" at bounding box center [543, 211] width 366 height 24
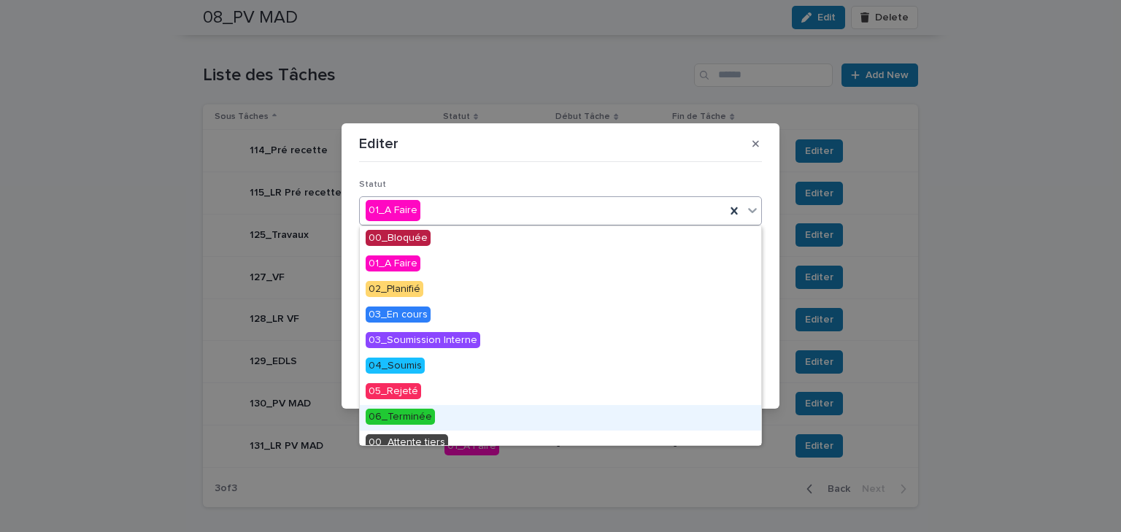
click at [423, 417] on span "06_Terminée" at bounding box center [400, 417] width 69 height 16
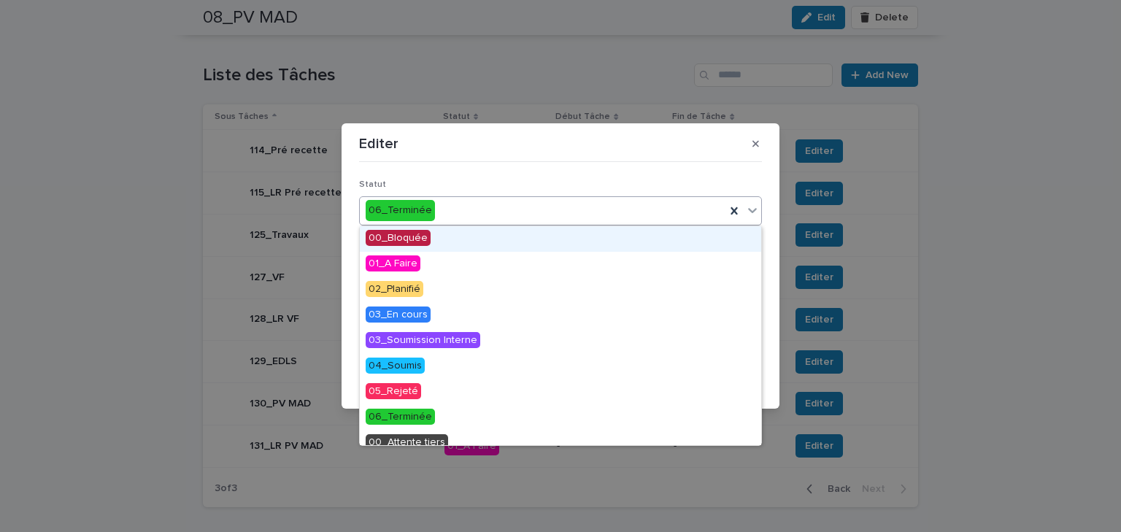
click at [451, 212] on div "06_Terminée" at bounding box center [543, 211] width 366 height 24
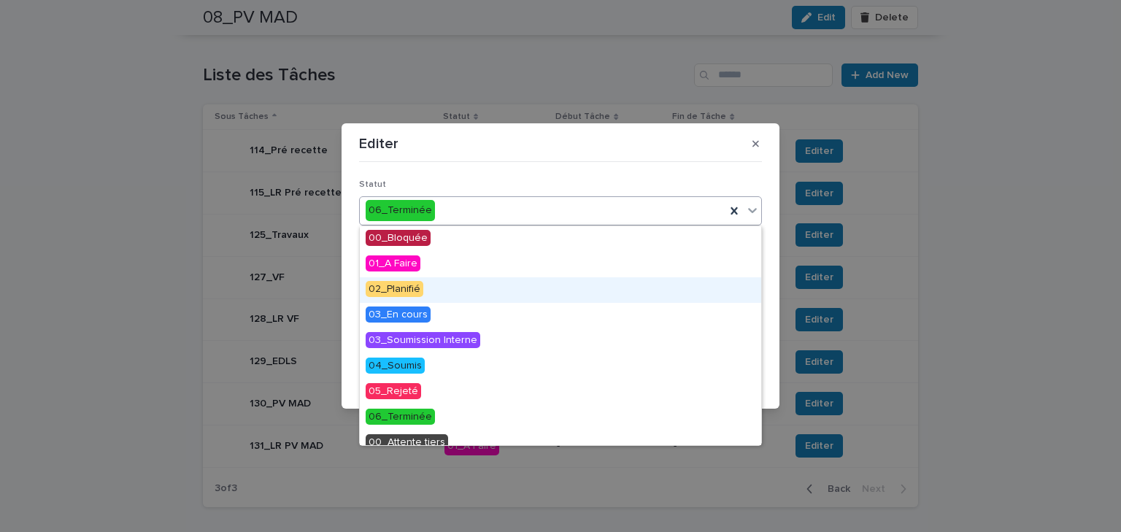
click at [409, 292] on span "02_Planifié" at bounding box center [395, 289] width 58 height 16
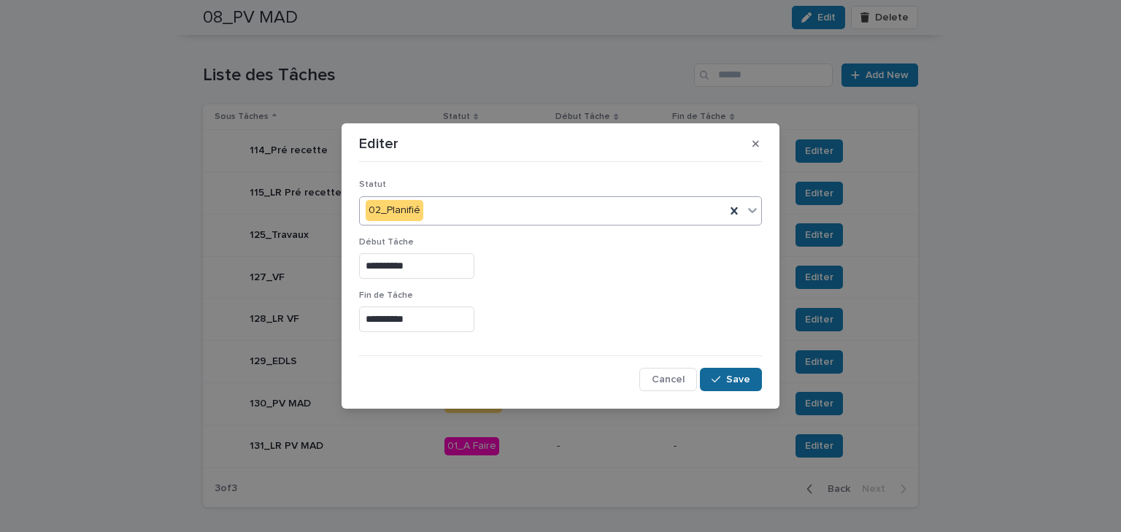
click at [730, 382] on span "Save" at bounding box center [738, 379] width 24 height 10
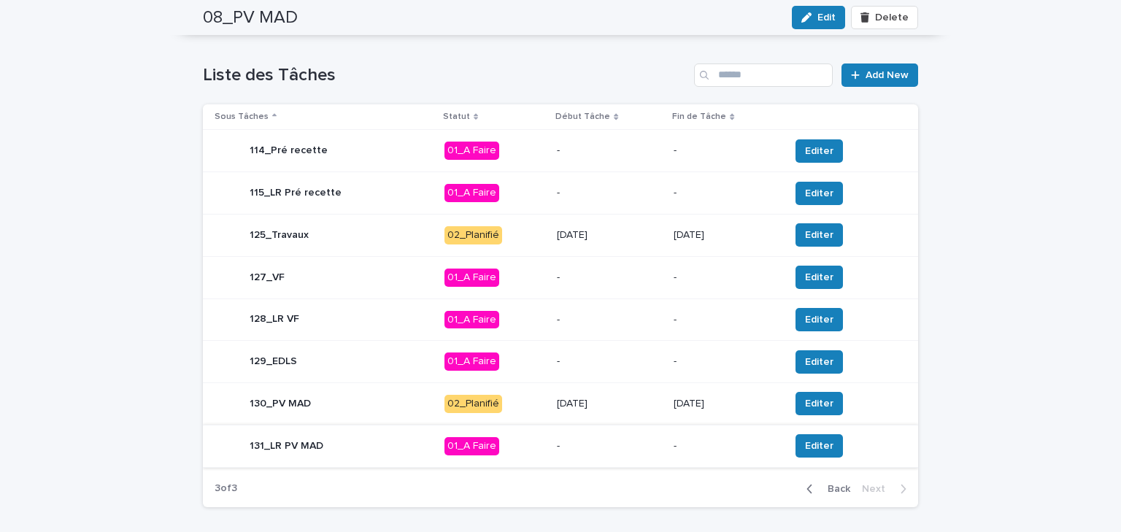
scroll to position [626, 0]
